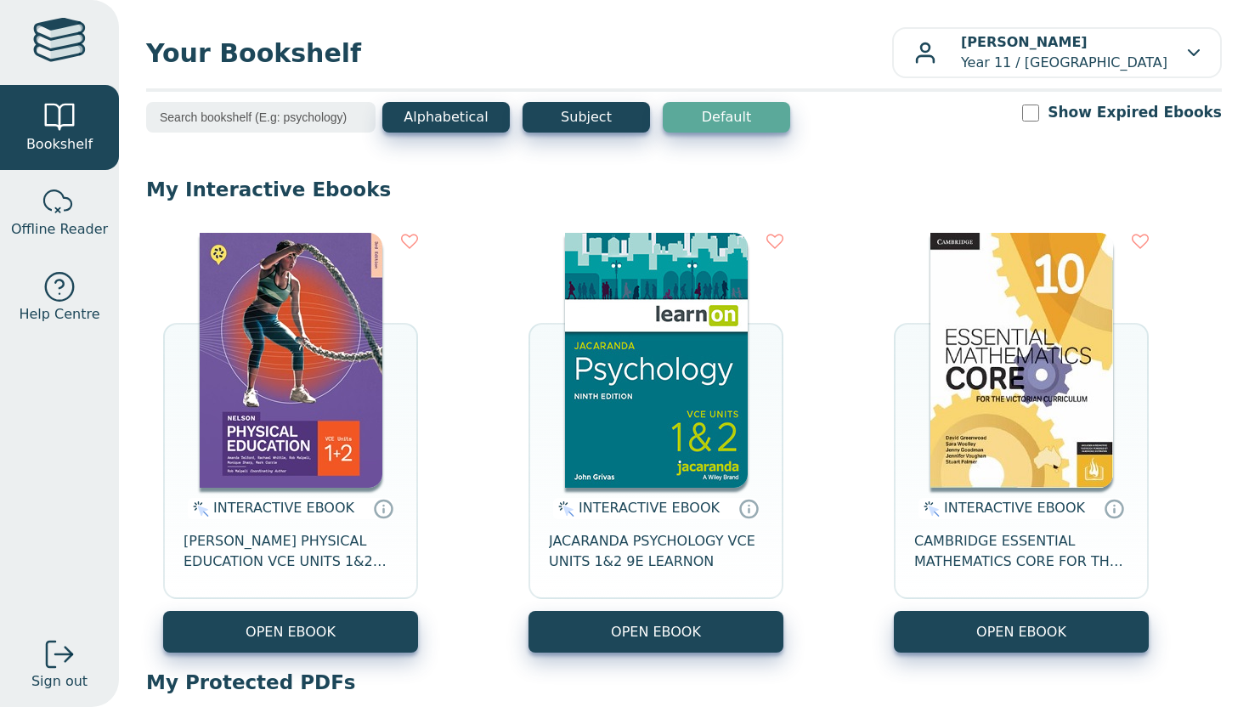
click at [259, 374] on img at bounding box center [291, 360] width 183 height 255
click at [269, 435] on img at bounding box center [291, 360] width 183 height 255
